Goal: Check status: Check status

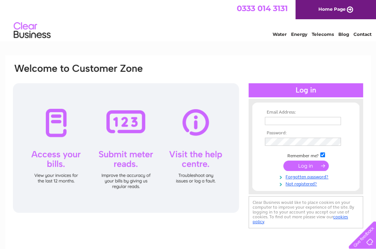
type input "pjdurcan@yahoo.com"
click at [308, 167] on input "submit" at bounding box center [306, 165] width 45 height 10
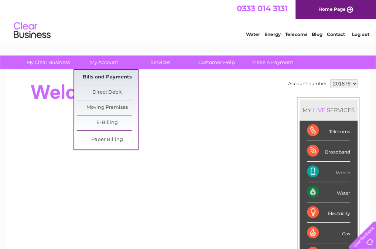
click at [117, 77] on link "Bills and Payments" at bounding box center [107, 77] width 61 height 15
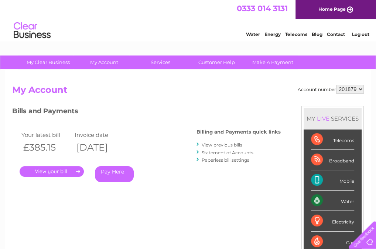
click at [63, 171] on link "." at bounding box center [52, 171] width 64 height 11
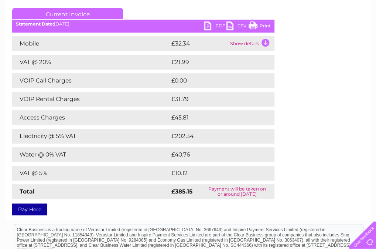
scroll to position [111, 0]
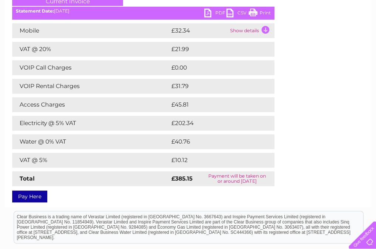
click at [251, 30] on td "Show details" at bounding box center [252, 30] width 46 height 15
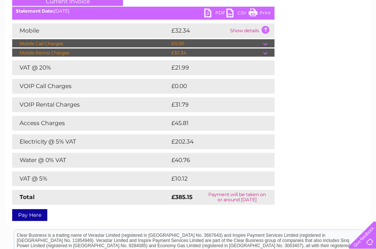
click at [266, 53] on td at bounding box center [268, 52] width 11 height 9
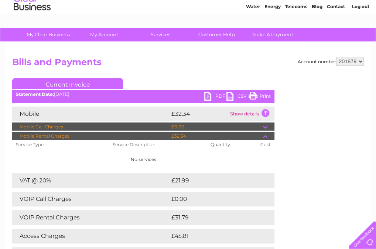
scroll to position [0, 0]
